Goal: Find contact information: Find contact information

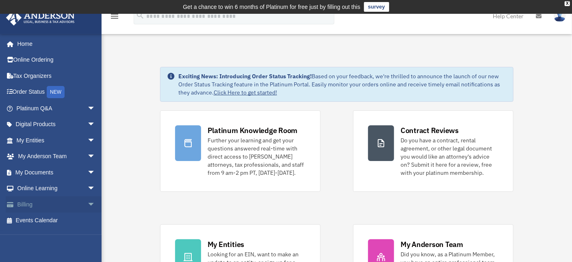
click at [87, 201] on span "arrow_drop_down" at bounding box center [95, 204] width 16 height 17
click at [64, 218] on link "$ Open Invoices" at bounding box center [59, 221] width 96 height 17
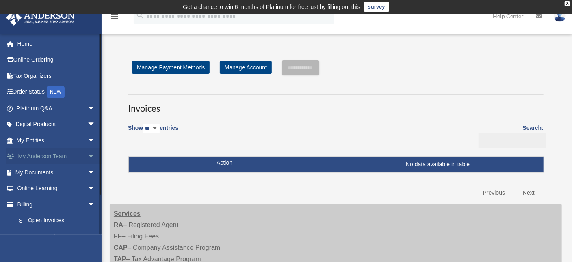
click at [87, 158] on span "arrow_drop_down" at bounding box center [95, 157] width 16 height 17
click at [87, 155] on span "arrow_drop_up" at bounding box center [95, 157] width 16 height 17
click at [50, 203] on link "Billing arrow_drop_down" at bounding box center [57, 204] width 102 height 16
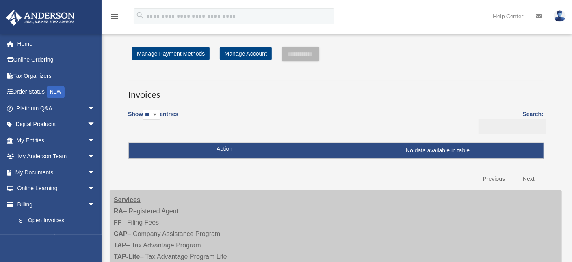
scroll to position [22, 0]
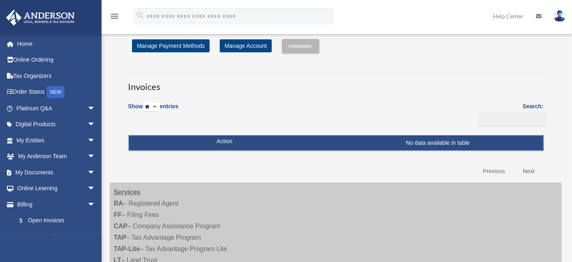
click at [490, 171] on link "Previous" at bounding box center [494, 171] width 34 height 17
click at [25, 204] on link "Billing arrow_drop_down" at bounding box center [57, 204] width 102 height 16
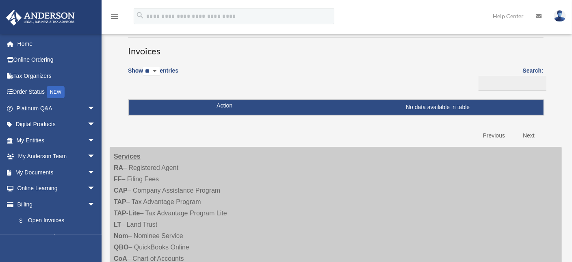
scroll to position [151, 0]
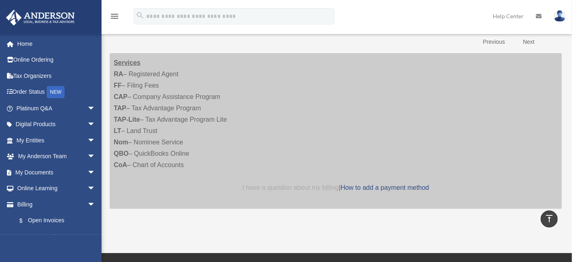
click at [302, 187] on link "I have a question about my billing" at bounding box center [290, 187] width 96 height 7
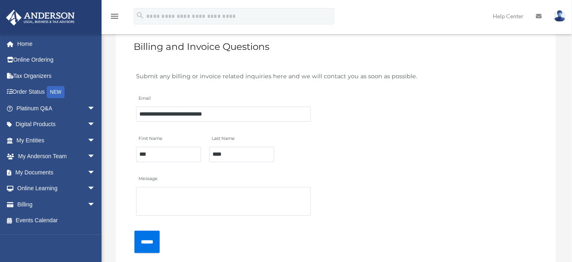
scroll to position [53, 0]
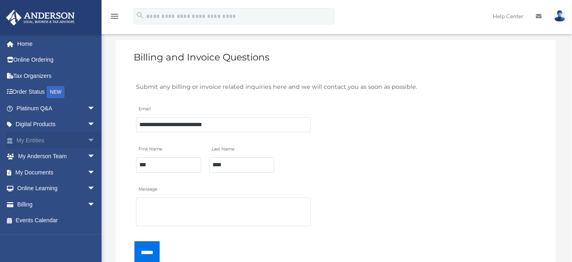
click at [87, 140] on span "arrow_drop_down" at bounding box center [95, 140] width 16 height 17
click at [87, 140] on span "arrow_drop_up" at bounding box center [95, 140] width 16 height 17
click at [87, 205] on span "arrow_drop_down" at bounding box center [95, 204] width 16 height 17
click at [87, 189] on span "arrow_drop_down" at bounding box center [95, 189] width 16 height 17
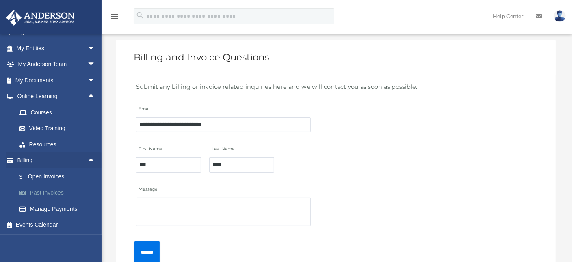
click at [49, 192] on link "Past Invoices" at bounding box center [59, 193] width 96 height 16
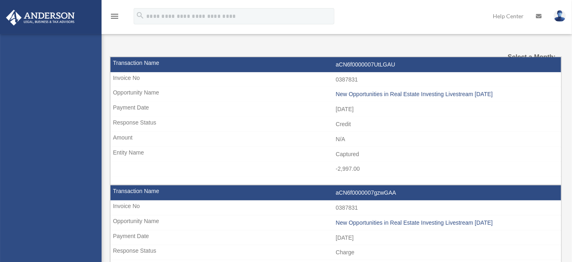
select select
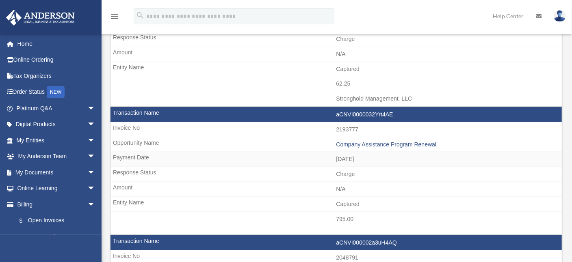
scroll to position [149, 0]
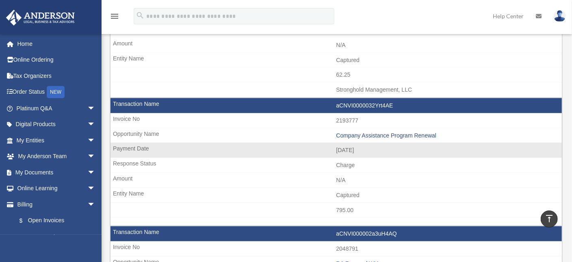
click at [378, 101] on td "aCNVI0000032Yrt4AE" at bounding box center [335, 105] width 451 height 15
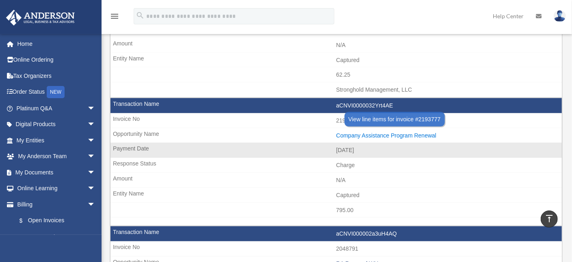
click at [403, 133] on div "Company Assistance Program Renewal" at bounding box center [447, 135] width 222 height 7
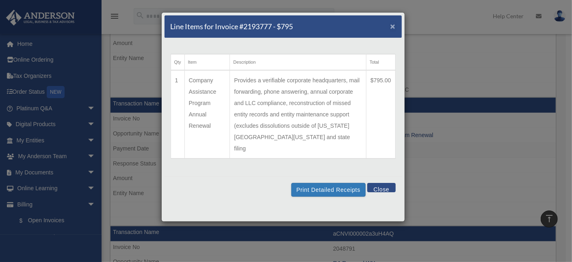
click at [390, 28] on span "×" at bounding box center [392, 26] width 5 height 9
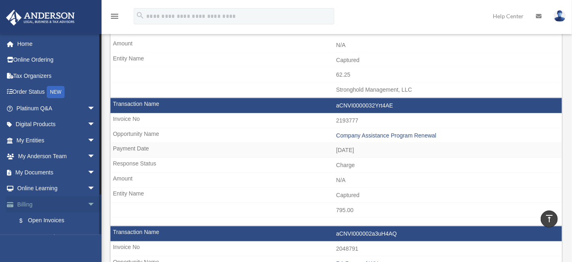
click at [87, 203] on span "arrow_drop_down" at bounding box center [95, 204] width 16 height 17
click at [87, 204] on span "arrow_drop_up" at bounding box center [95, 204] width 16 height 17
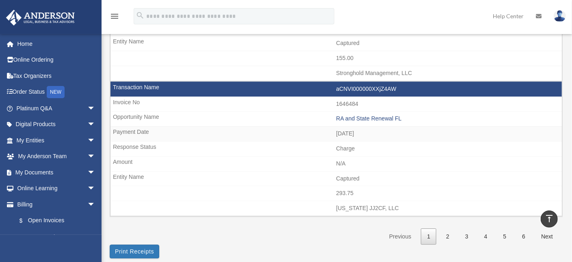
scroll to position [1220, 0]
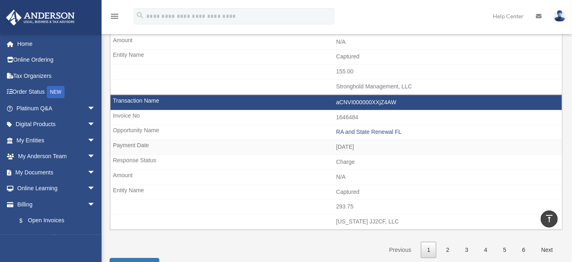
click at [539, 14] on icon at bounding box center [538, 16] width 6 height 6
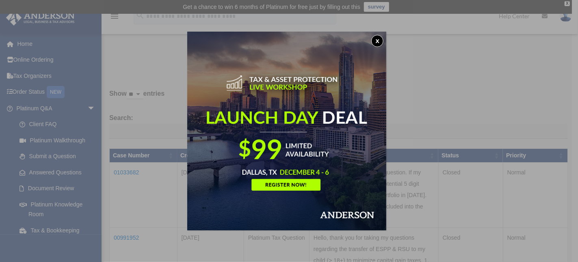
click at [383, 42] on button "x" at bounding box center [377, 41] width 12 height 12
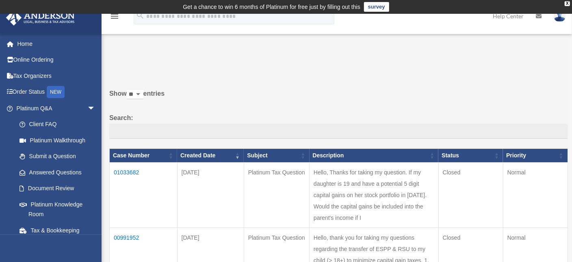
click at [540, 18] on icon at bounding box center [538, 16] width 6 height 6
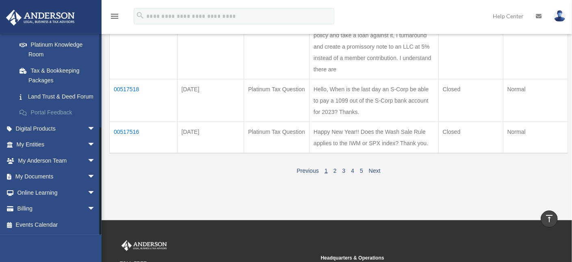
scroll to position [169, 0]
click at [87, 210] on span "arrow_drop_down" at bounding box center [95, 209] width 16 height 17
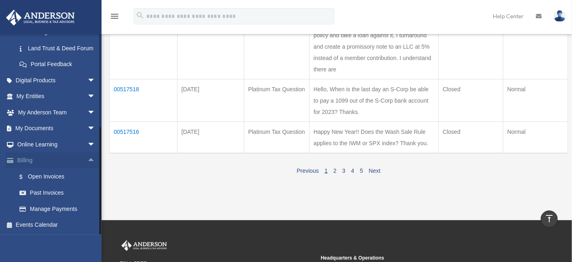
scroll to position [218, 0]
click at [56, 205] on link "Manage Payments" at bounding box center [59, 209] width 96 height 16
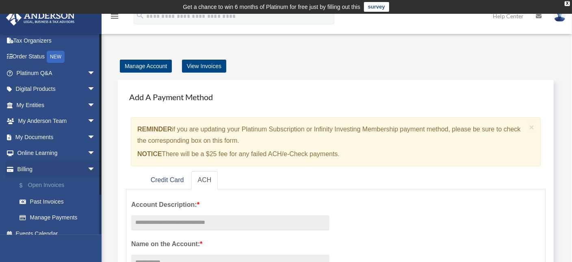
scroll to position [44, 0]
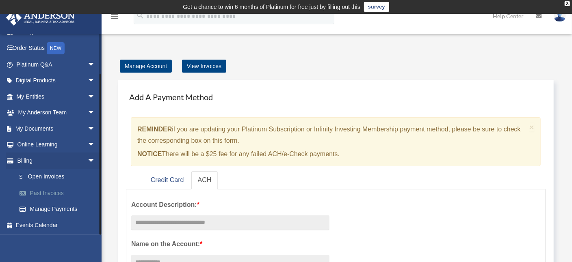
click at [47, 189] on link "Past Invoices" at bounding box center [59, 193] width 96 height 16
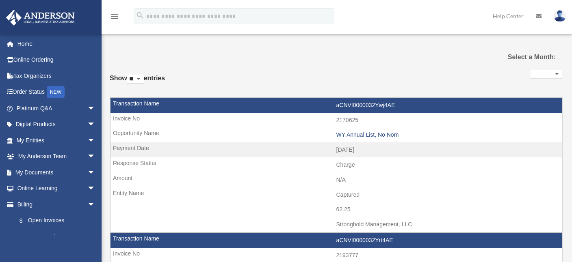
select select
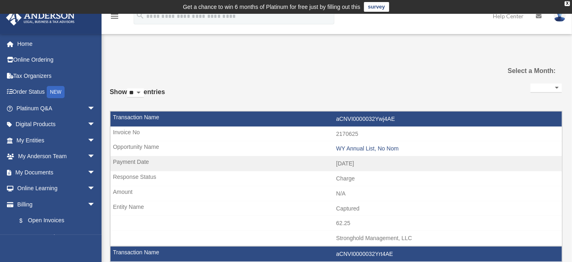
click at [560, 17] on img at bounding box center [559, 16] width 12 height 12
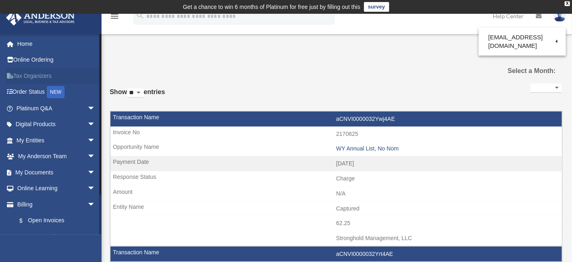
click at [36, 76] on link "Tax Organizers" at bounding box center [57, 76] width 102 height 16
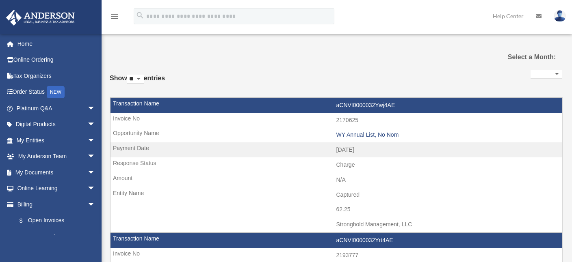
select select
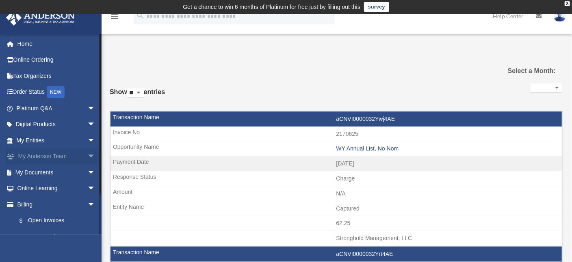
click at [87, 156] on span "arrow_drop_down" at bounding box center [95, 157] width 16 height 17
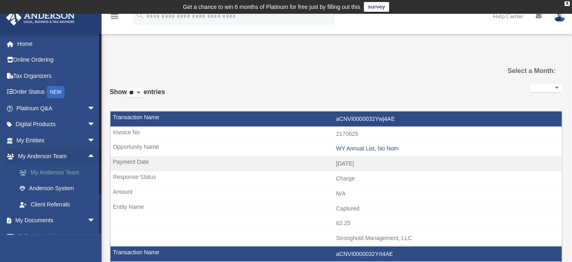
click at [71, 171] on link "My Anderson Team" at bounding box center [59, 172] width 96 height 16
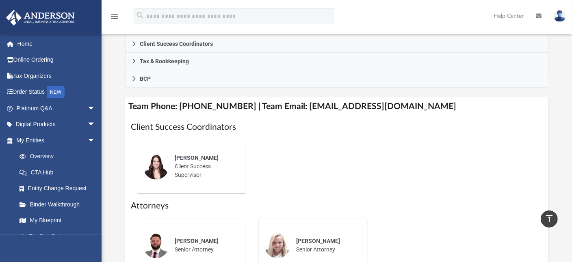
scroll to position [271, 0]
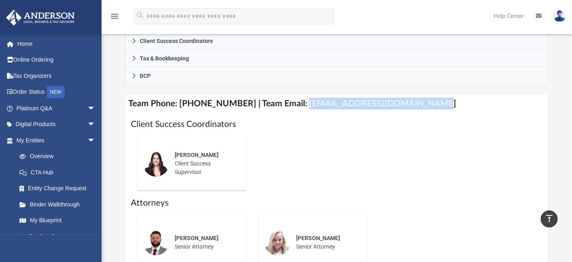
drag, startPoint x: 292, startPoint y: 114, endPoint x: 412, endPoint y: 118, distance: 120.2
click at [412, 113] on h4 "Team Phone: (725) 201-7371 | Team Email: myteam@andersonadvisors.com" at bounding box center [336, 104] width 423 height 18
copy h4 "myteam@andersonadvisors.com"
